Goal: Information Seeking & Learning: Learn about a topic

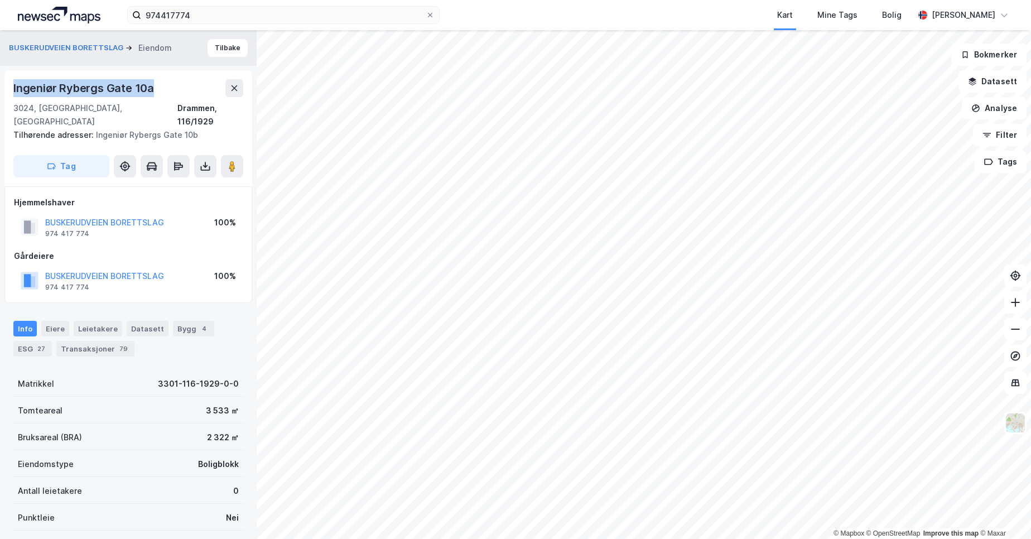
scroll to position [32, 0]
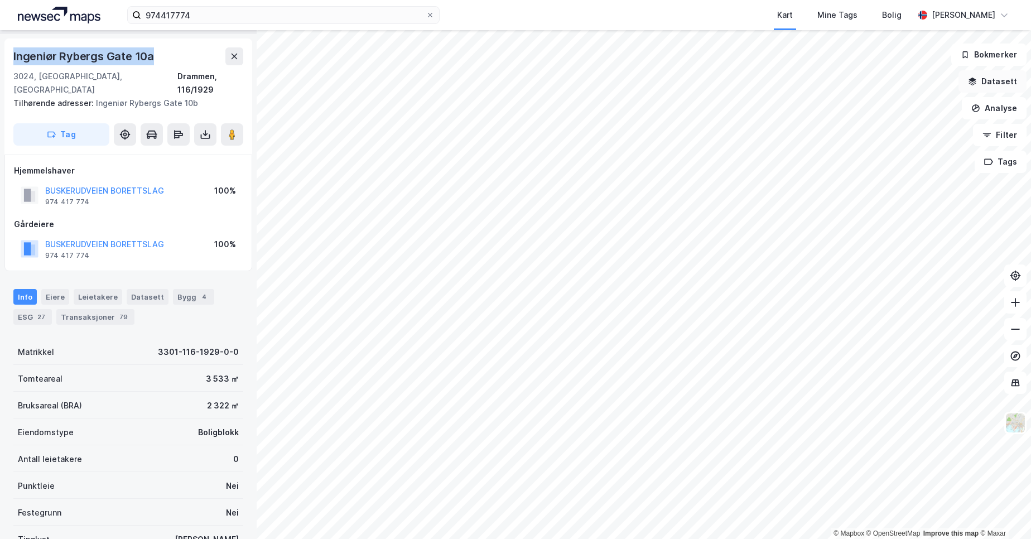
click at [1015, 83] on button "Datasett" at bounding box center [993, 81] width 68 height 22
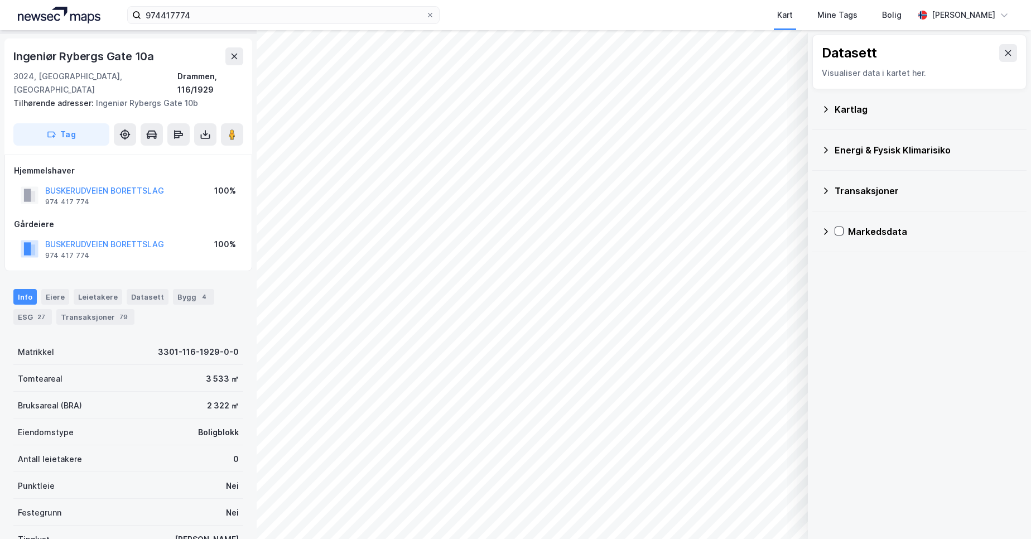
click at [874, 159] on div "Energi & Fysisk Klimarisiko" at bounding box center [920, 150] width 196 height 27
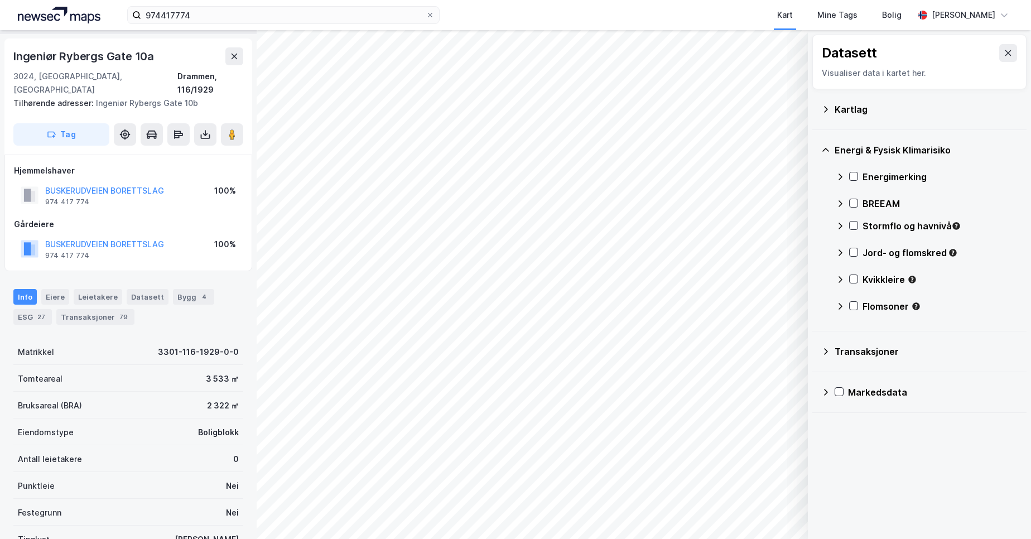
click at [875, 183] on div "Energimerking" at bounding box center [940, 176] width 155 height 13
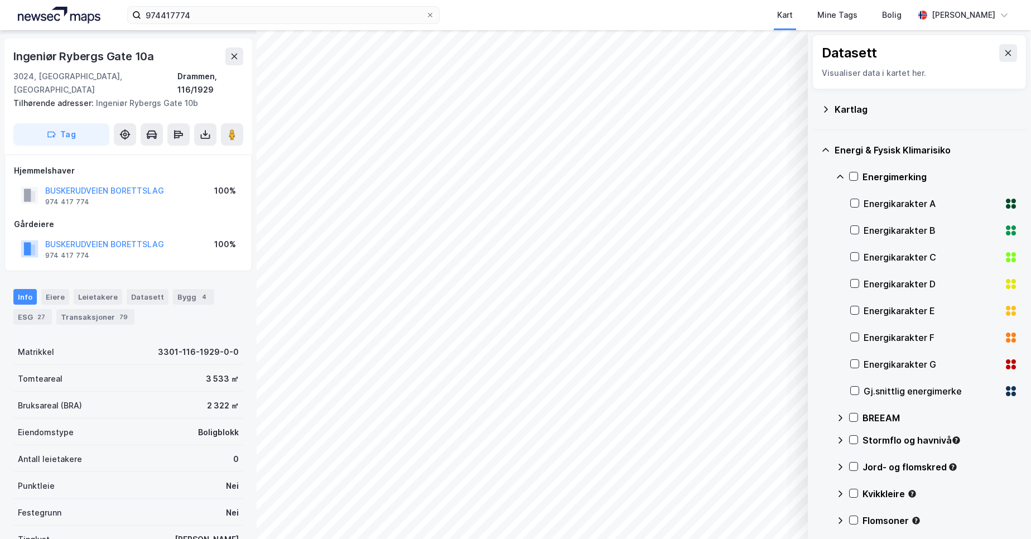
click at [876, 390] on div "Gj.snittlig energimerke" at bounding box center [932, 391] width 136 height 13
drag, startPoint x: 132, startPoint y: 333, endPoint x: 135, endPoint y: 248, distance: 84.9
click at [135, 248] on div "BUSKERUDVEIEN BORETTSLAG Eiendom Tilbake Ingeniør Rybergs Gate 10a [GEOGRAPHIC_…" at bounding box center [128, 284] width 257 height 509
drag, startPoint x: 135, startPoint y: 248, endPoint x: 209, endPoint y: 290, distance: 86.0
click at [209, 290] on div "Info [PERSON_NAME] Datasett Bygg 4 ESG 27 Transaksjoner 79" at bounding box center [128, 307] width 230 height 36
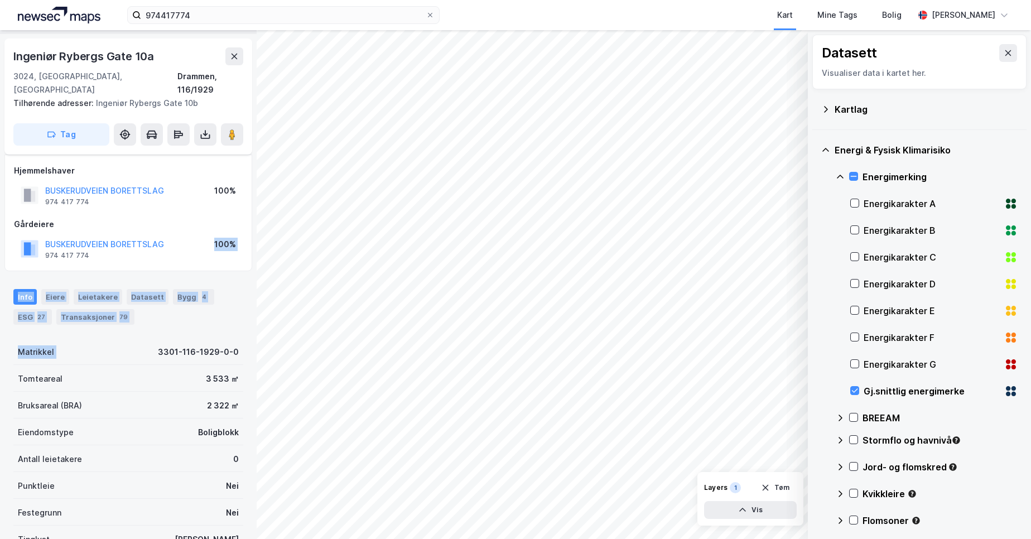
scroll to position [118, 0]
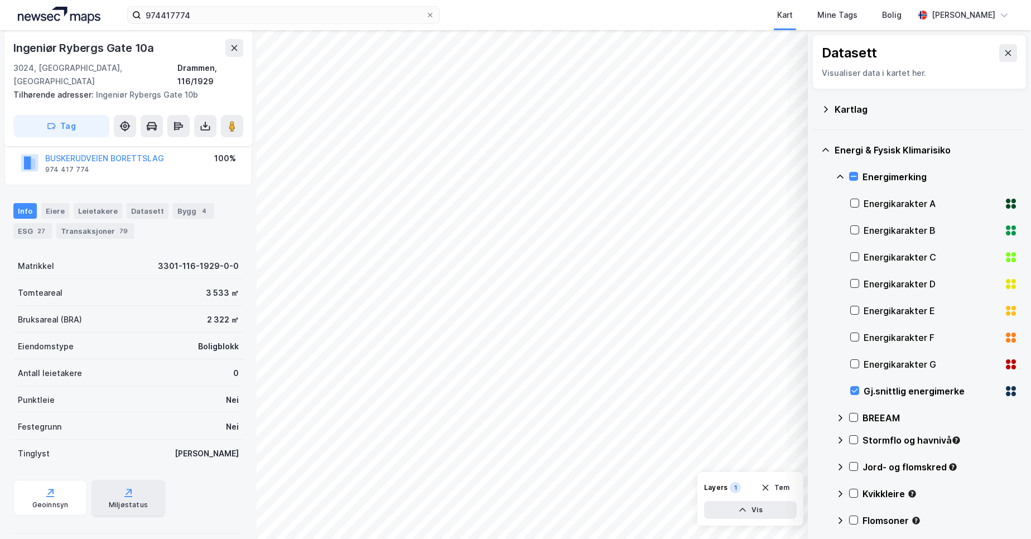
click at [137, 501] on div "Miljøstatus" at bounding box center [128, 505] width 39 height 9
click at [135, 480] on div "Miljøstatus" at bounding box center [129, 498] width 74 height 36
